Goal: Information Seeking & Learning: Find specific fact

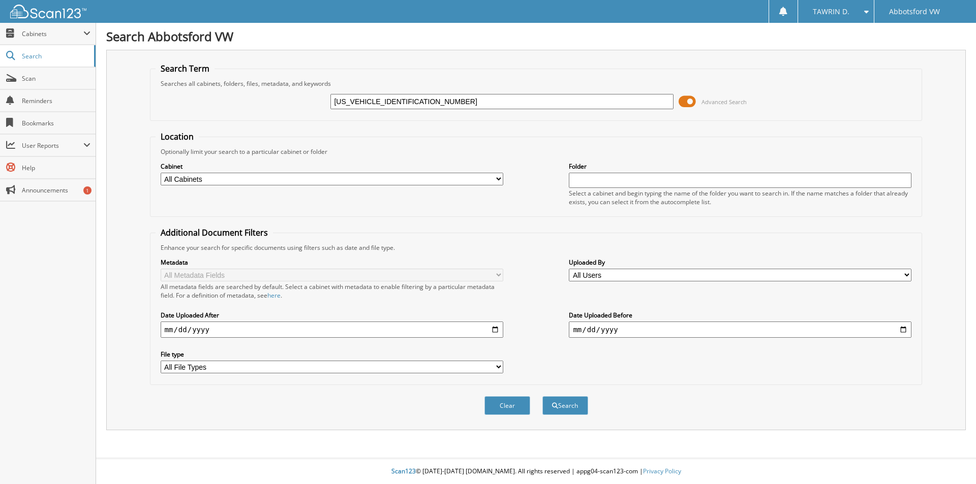
type input "3VV8B7AX5NM006853"
click at [542, 397] on button "Search" at bounding box center [565, 406] width 46 height 19
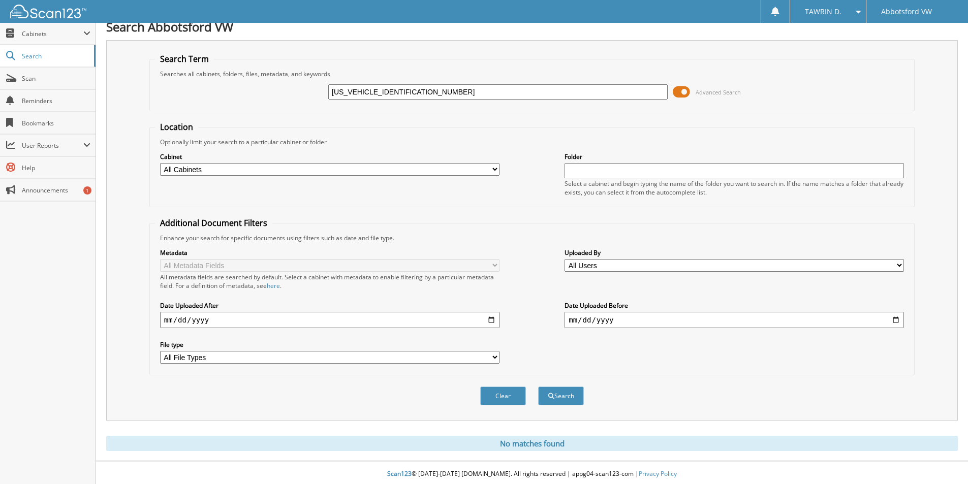
scroll to position [13, 0]
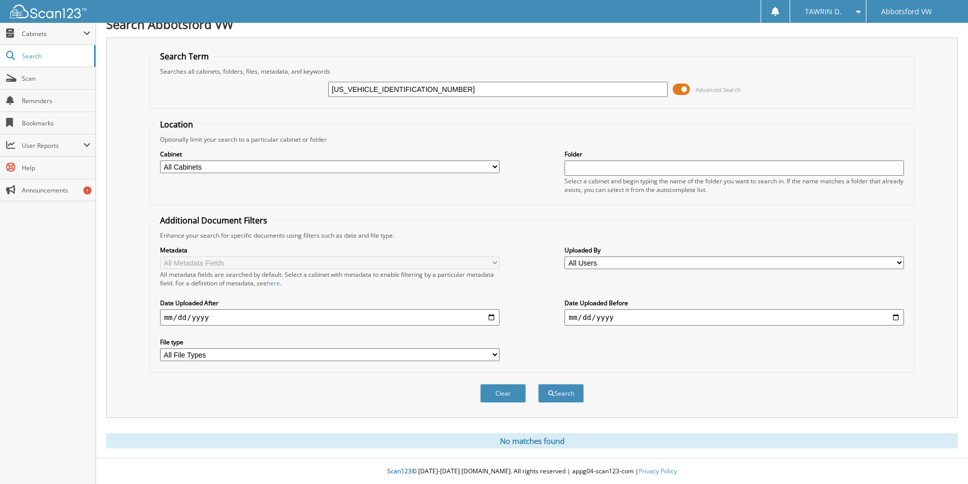
click at [409, 92] on input "3VV8B7AX5NM006853" at bounding box center [498, 89] width 340 height 15
drag, startPoint x: 384, startPoint y: 87, endPoint x: 290, endPoint y: 86, distance: 93.6
click at [293, 89] on div "3VV8B7AX5NM006853 Advanced Search" at bounding box center [532, 89] width 754 height 27
type input "tt006853"
click at [538, 384] on button "Search" at bounding box center [561, 393] width 46 height 19
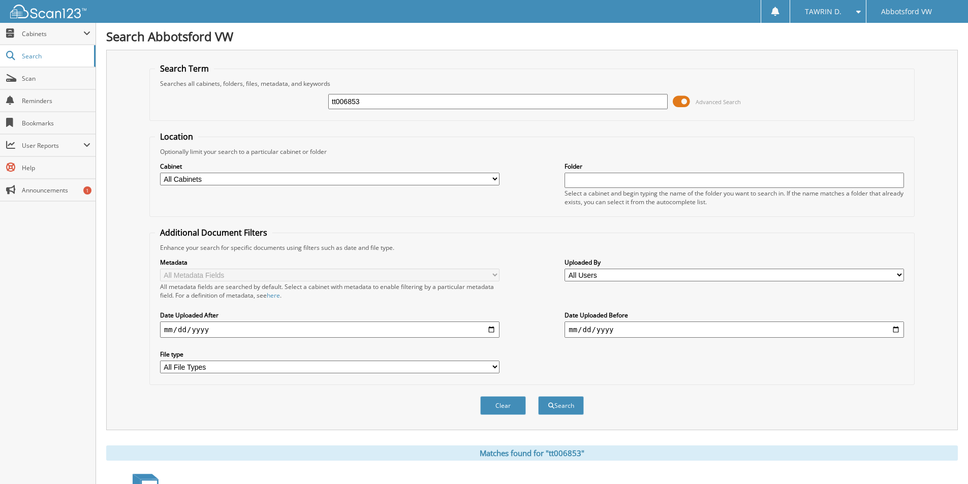
click at [380, 104] on input "tt006853" at bounding box center [498, 101] width 340 height 15
click at [337, 102] on input "tt006853" at bounding box center [498, 101] width 340 height 15
type input "TT006853"
click at [538, 397] on button "Search" at bounding box center [561, 406] width 46 height 19
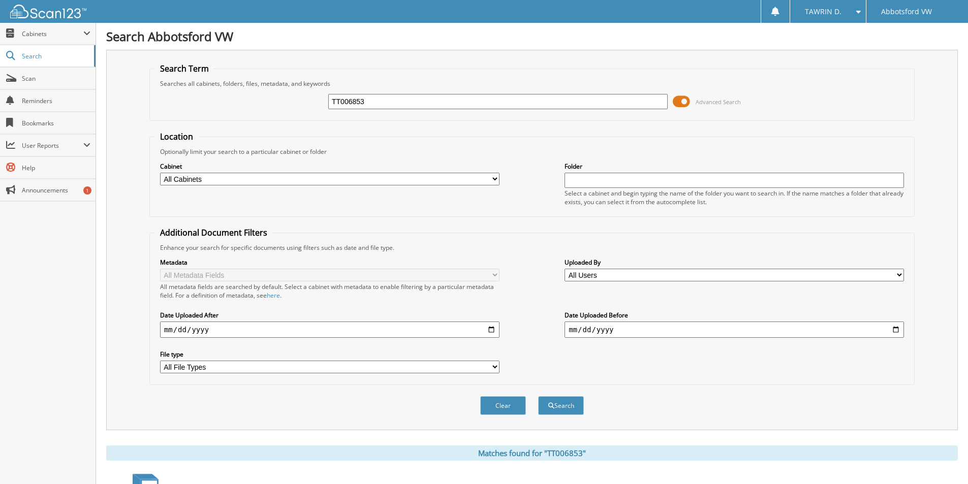
click at [386, 100] on input "TT006853" at bounding box center [498, 101] width 340 height 15
type input "TT593758"
click at [538, 397] on button "Search" at bounding box center [561, 406] width 46 height 19
click at [440, 97] on input "TT593758" at bounding box center [498, 101] width 340 height 15
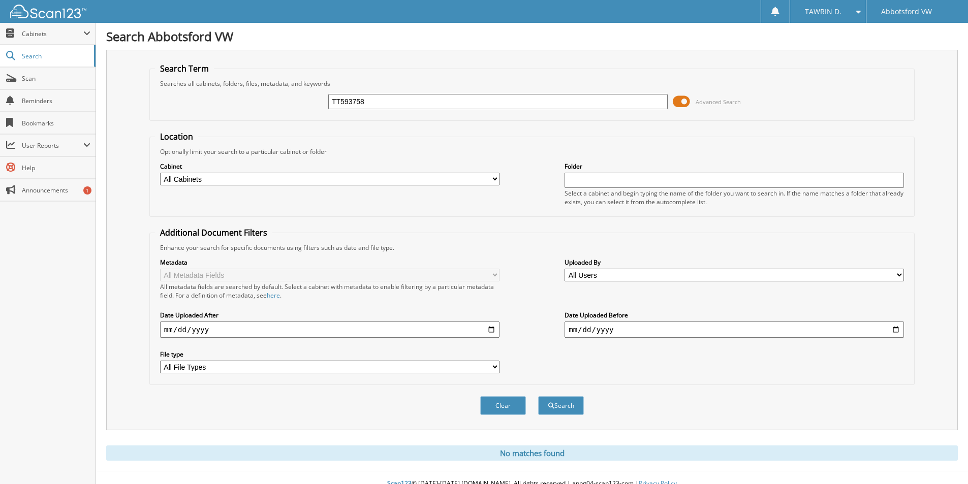
click at [538, 397] on button "Search" at bounding box center [561, 406] width 46 height 19
